Goal: Task Accomplishment & Management: Use online tool/utility

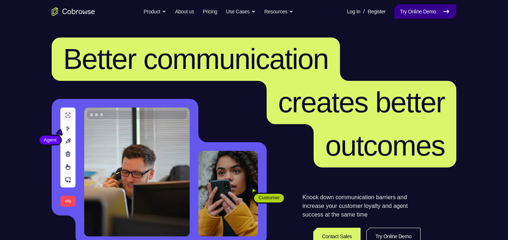
click at [424, 17] on link "Try Online Demo" at bounding box center [425, 11] width 62 height 14
click at [438, 16] on link "Try Online Demo" at bounding box center [425, 11] width 62 height 14
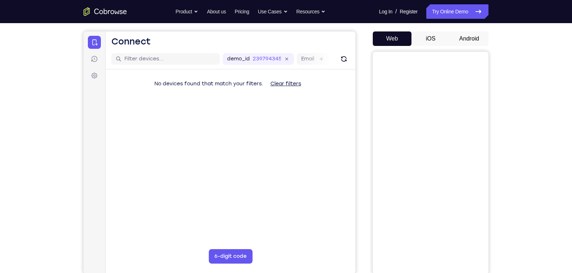
scroll to position [62, 0]
click at [475, 40] on button "Android" at bounding box center [468, 39] width 39 height 14
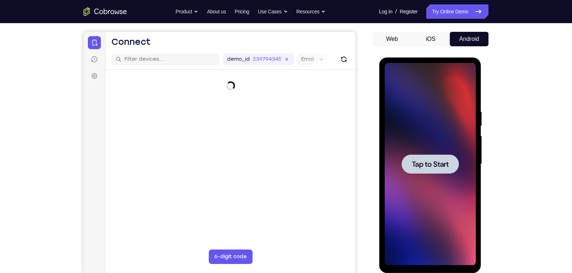
scroll to position [0, 0]
click at [453, 158] on div at bounding box center [429, 163] width 57 height 19
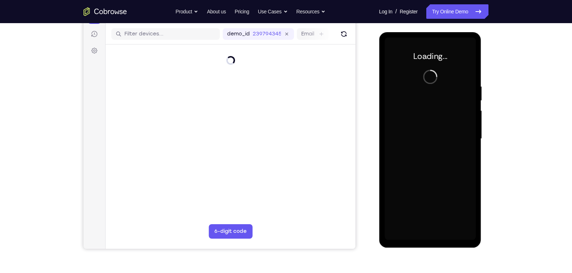
scroll to position [90, 0]
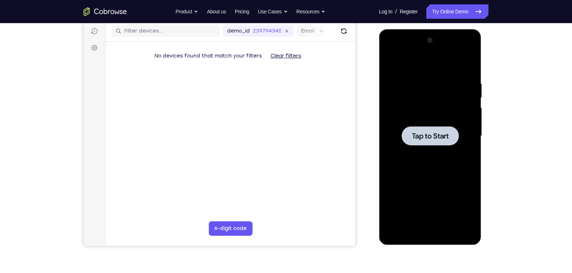
click at [463, 152] on div at bounding box center [429, 136] width 91 height 202
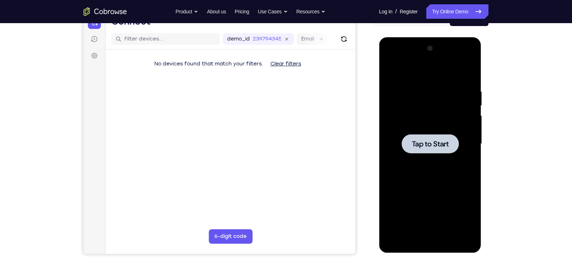
scroll to position [101, 0]
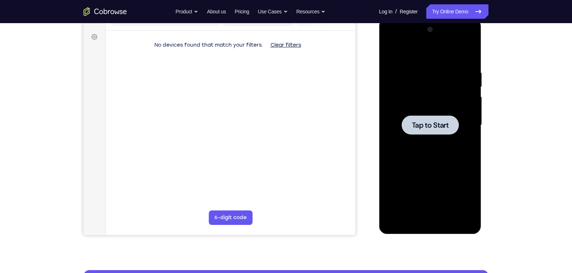
click at [447, 118] on div at bounding box center [429, 124] width 57 height 19
click at [457, 123] on div at bounding box center [429, 124] width 57 height 19
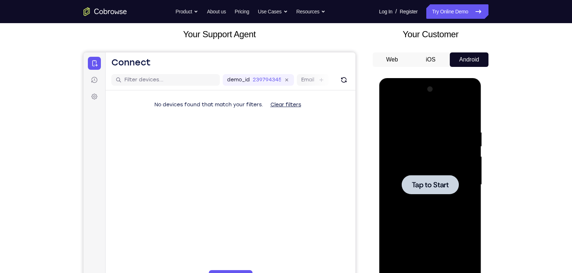
scroll to position [40, 0]
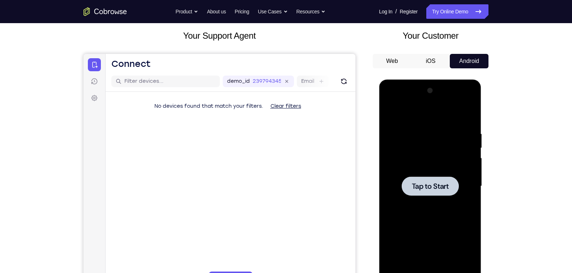
click at [429, 194] on div at bounding box center [429, 185] width 57 height 19
